Goal: Find specific page/section: Find specific page/section

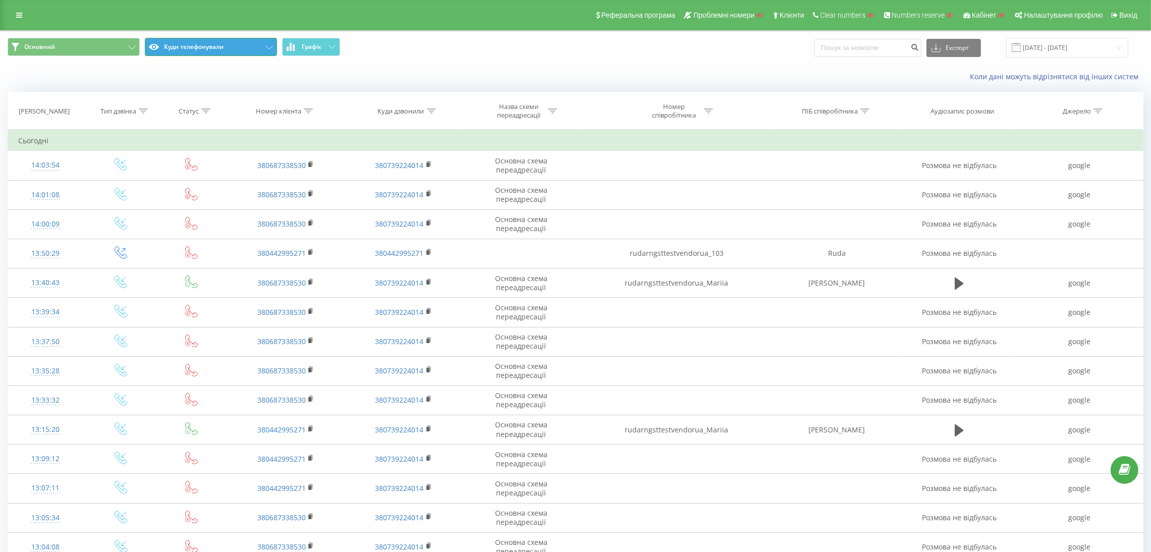
drag, startPoint x: 199, startPoint y: 48, endPoint x: 196, endPoint y: 62, distance: 13.9
click at [198, 48] on button "Куди телефонували" at bounding box center [211, 47] width 132 height 18
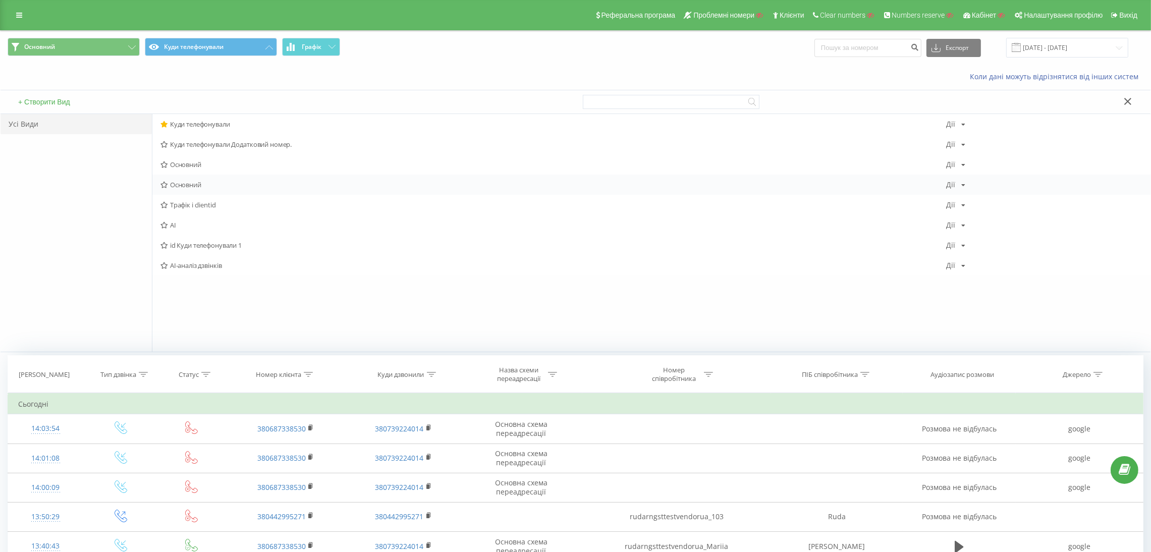
click at [194, 182] on span "Основний" at bounding box center [553, 184] width 786 height 7
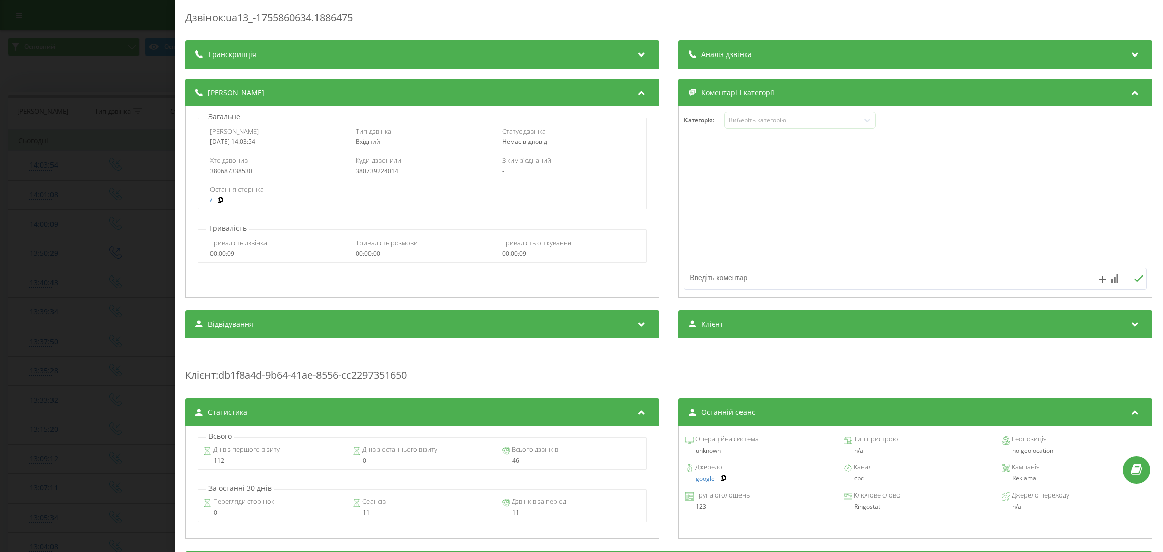
click at [51, 42] on div "Дзвінок : ua13_-1755860634.1886475 Транскрипція Для AI-аналізу майбутніх дзвінк…" at bounding box center [581, 276] width 1163 height 552
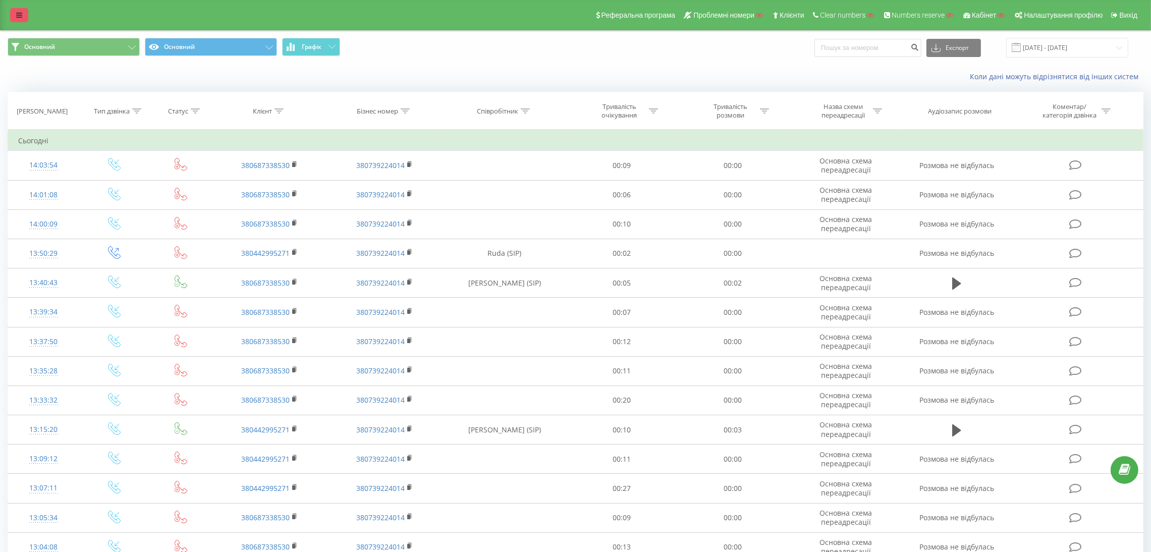
click at [17, 17] on icon at bounding box center [19, 15] width 6 height 7
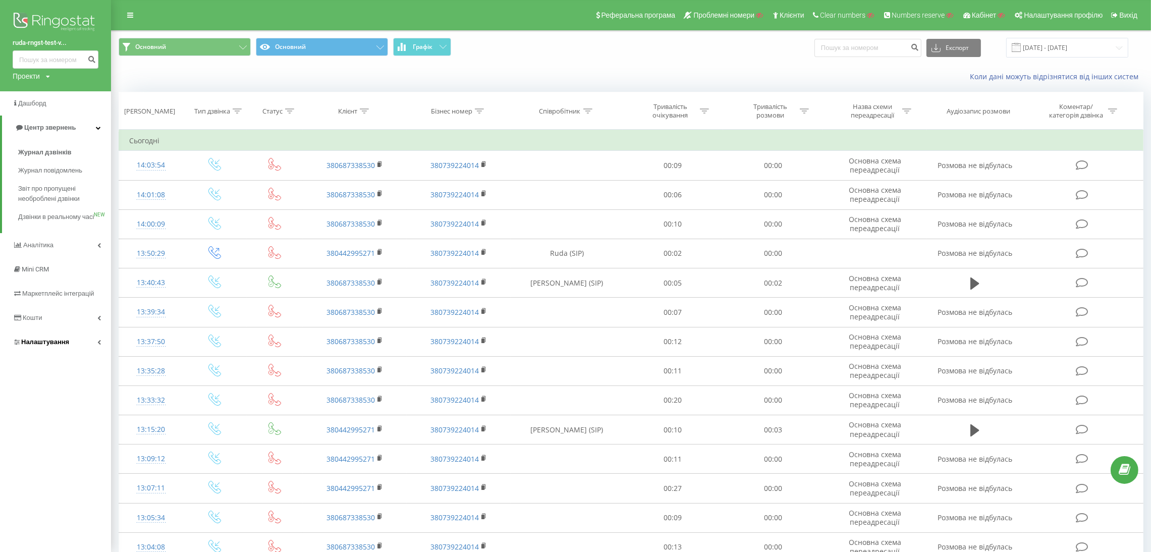
click at [46, 346] on span "Налаштування" at bounding box center [45, 342] width 48 height 8
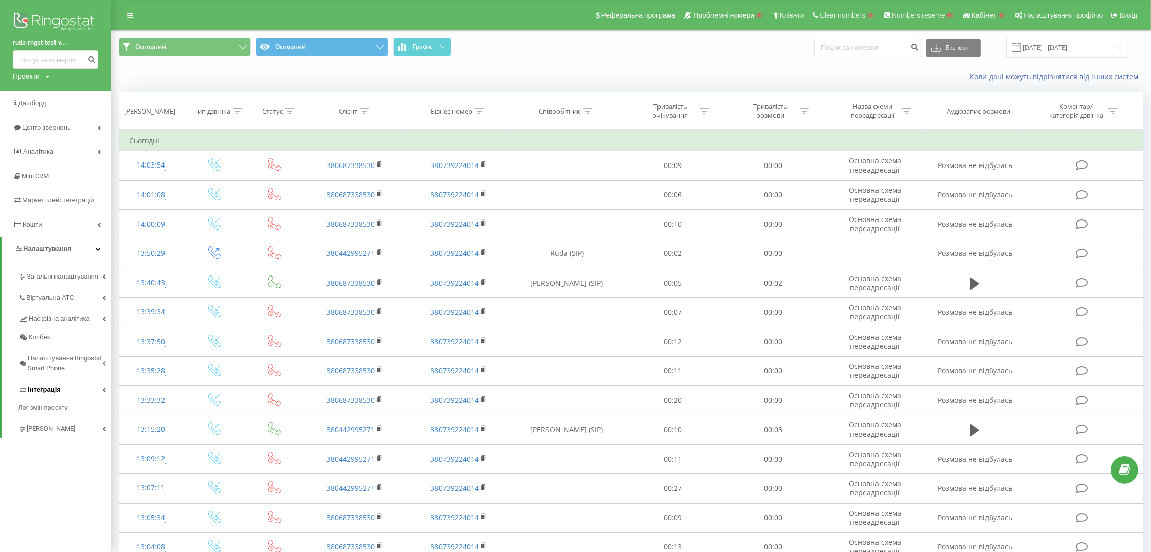
click at [54, 394] on span "Інтеграція" at bounding box center [44, 390] width 33 height 10
click at [54, 419] on span "Ringostat API" at bounding box center [50, 422] width 39 height 10
